Goal: Task Accomplishment & Management: Manage account settings

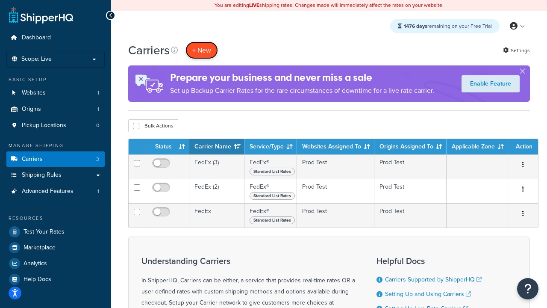
click at [202, 50] on button "+ New" at bounding box center [201, 50] width 32 height 18
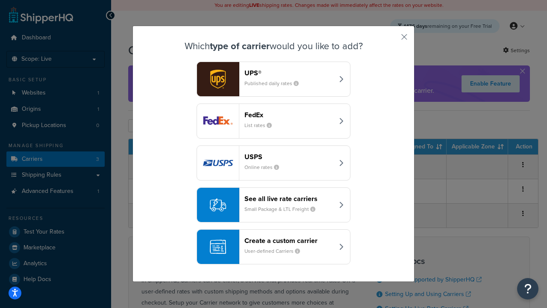
click at [273, 121] on div "FedEx List rates" at bounding box center [288, 121] width 89 height 21
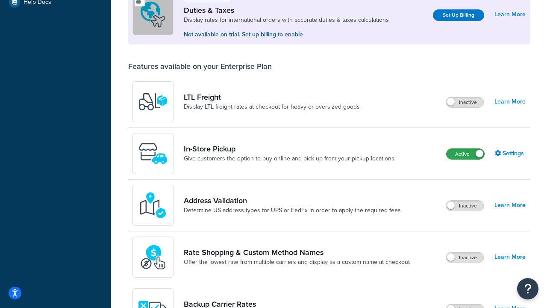
click at [465, 154] on label "Active" at bounding box center [465, 154] width 38 height 10
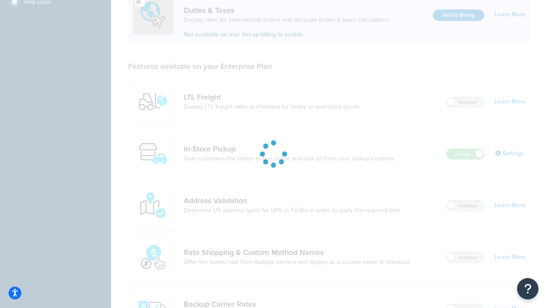
scroll to position [261, 0]
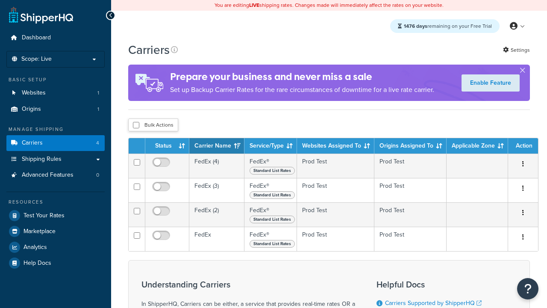
click at [136, 125] on input "checkbox" at bounding box center [136, 125] width 6 height 6
checkbox input "true"
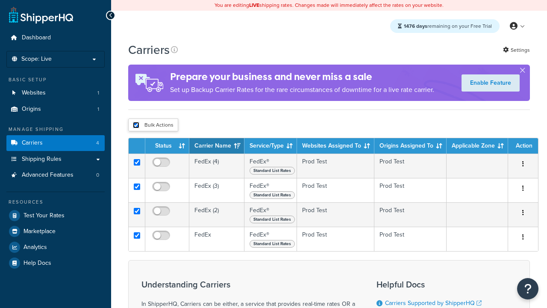
checkbox input "true"
click at [0, 0] on button "Delete" at bounding box center [0, 0] width 0 height 0
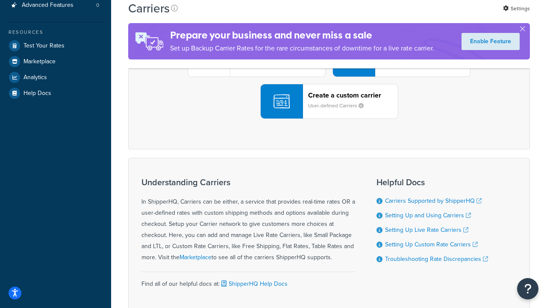
click at [329, 119] on div "UPS® Published daily rates FedEx List rates USPS Online rates See all live rate…" at bounding box center [329, 59] width 384 height 119
click at [425, 15] on header "FedEx" at bounding box center [425, 11] width 90 height 8
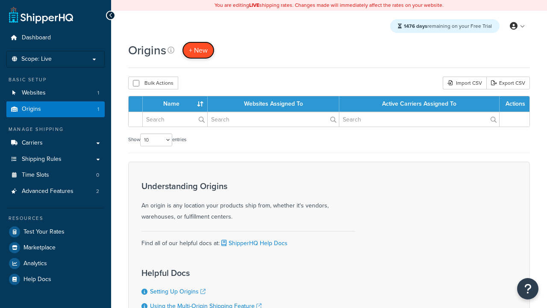
click at [198, 50] on span "+ New" at bounding box center [198, 50] width 19 height 10
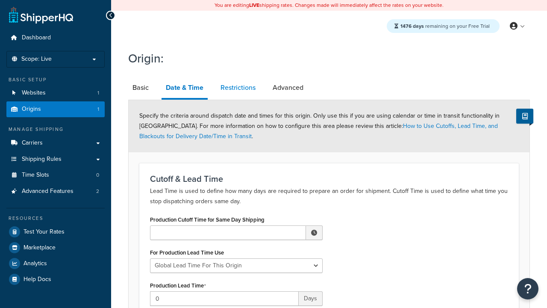
click at [238, 88] on link "Restrictions" at bounding box center [238, 87] width 44 height 21
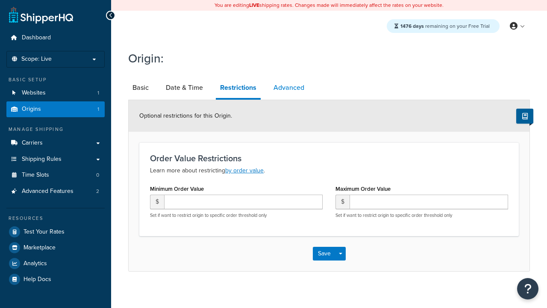
click at [288, 88] on link "Advanced" at bounding box center [288, 87] width 39 height 21
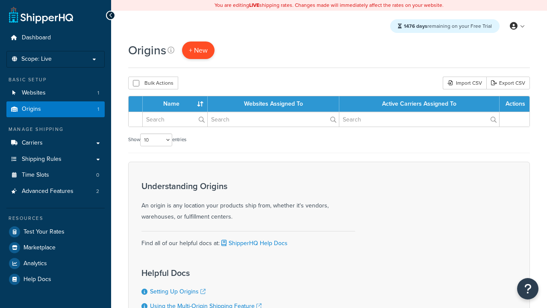
click at [198, 50] on span "+ New" at bounding box center [198, 50] width 19 height 10
